Goal: Information Seeking & Learning: Check status

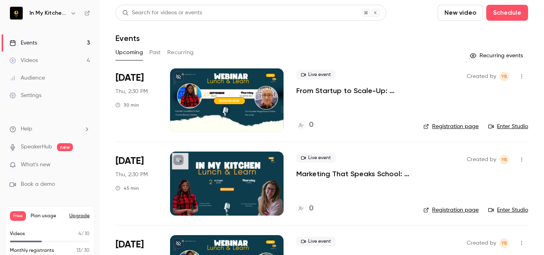
click at [155, 53] on button "Past" at bounding box center [155, 52] width 12 height 13
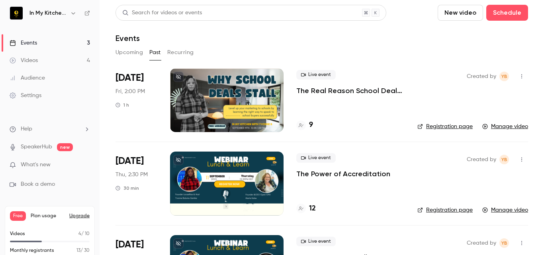
click at [331, 92] on p "The Real Reason School Deals Stall (and How to Fix It)" at bounding box center [350, 91] width 108 height 10
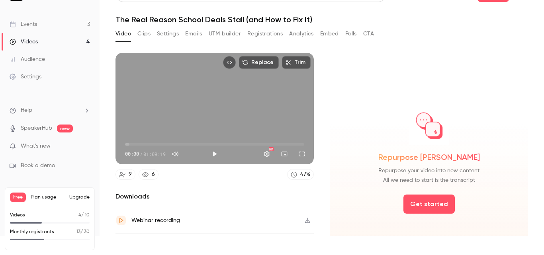
click at [190, 33] on button "Emails" at bounding box center [193, 33] width 17 height 13
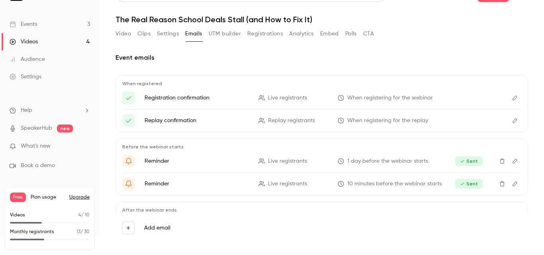
click at [260, 33] on button "Registrations" at bounding box center [264, 33] width 35 height 13
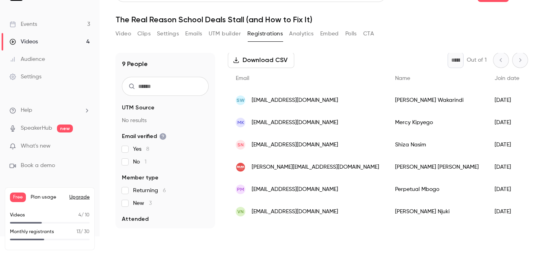
scroll to position [80, 0]
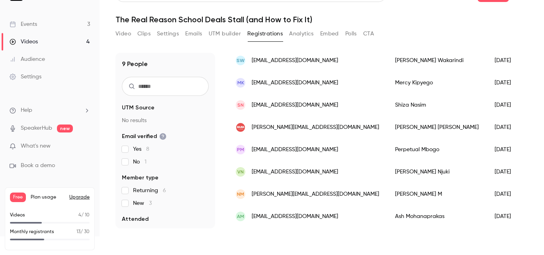
click at [387, 125] on div "[PERSON_NAME]" at bounding box center [437, 127] width 100 height 22
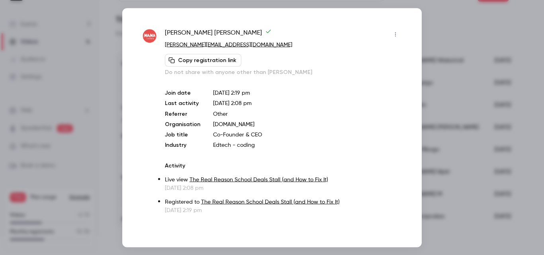
click at [200, 61] on button "Copy registration link" at bounding box center [203, 60] width 76 height 13
click at [456, 20] on div at bounding box center [272, 127] width 544 height 255
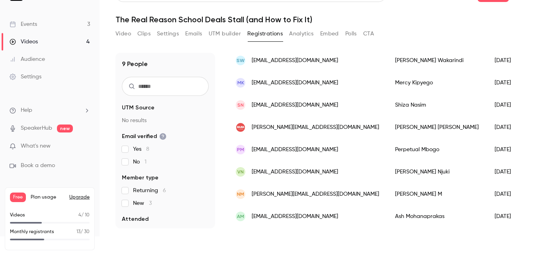
click at [387, 108] on div "[PERSON_NAME]" at bounding box center [437, 105] width 100 height 22
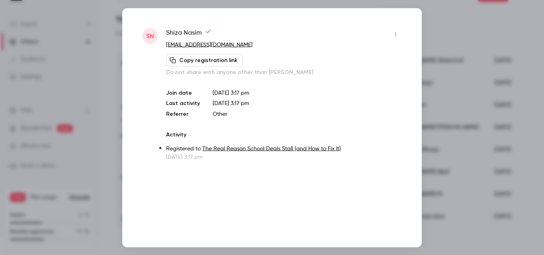
click at [435, 20] on div at bounding box center [272, 127] width 544 height 255
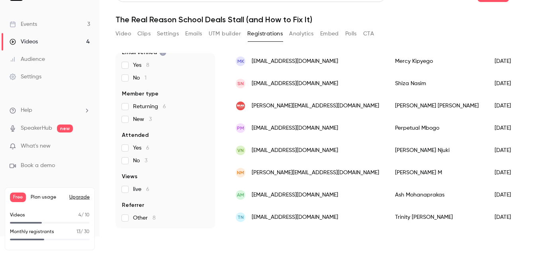
scroll to position [0, 0]
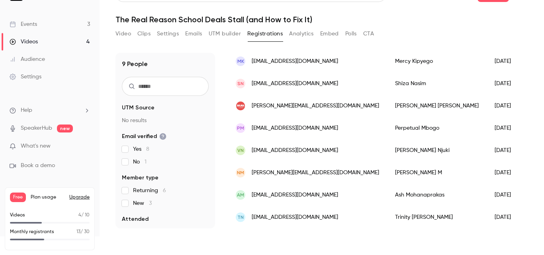
click at [44, 146] on span "What's new" at bounding box center [36, 146] width 30 height 8
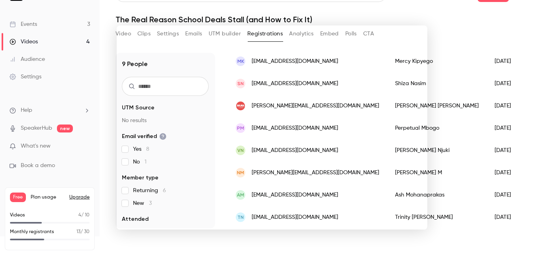
click at [460, 32] on div at bounding box center [272, 127] width 544 height 255
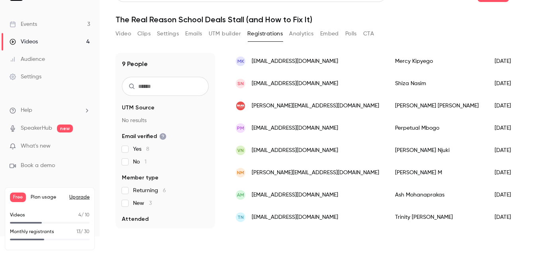
click at [33, 126] on link "SpeakerHub" at bounding box center [36, 128] width 31 height 8
click at [31, 41] on div "Videos" at bounding box center [24, 42] width 28 height 8
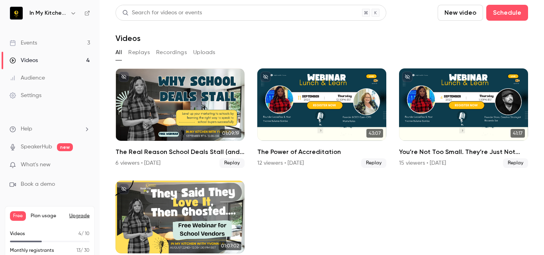
click at [25, 41] on div "Events" at bounding box center [23, 43] width 27 height 8
